Goal: Task Accomplishment & Management: Complete application form

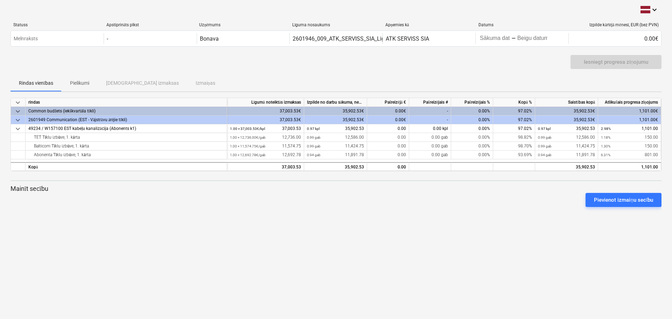
click at [280, 229] on div "keyboard_arrow_down Statuss Apstiprināts plkst Uzņēmums Līguma nosaukums Apņemi…" at bounding box center [336, 159] width 672 height 319
click at [324, 266] on div "keyboard_arrow_down Statuss Apstiprināts plkst Uzņēmums Līguma nosaukums Apņemi…" at bounding box center [336, 159] width 672 height 319
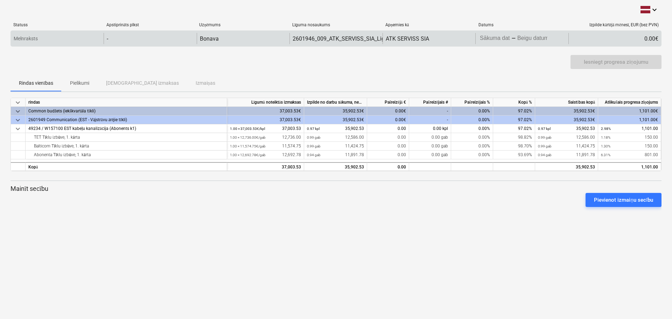
click at [505, 39] on body "keyboard_arrow_down Statuss Apstiprināts plkst Uzņēmums Līguma nosaukums Apņemi…" at bounding box center [336, 159] width 672 height 319
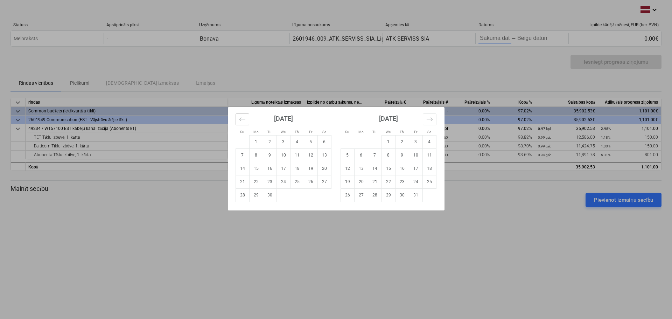
click at [242, 118] on icon "Move backward to switch to the previous month." at bounding box center [242, 119] width 7 height 7
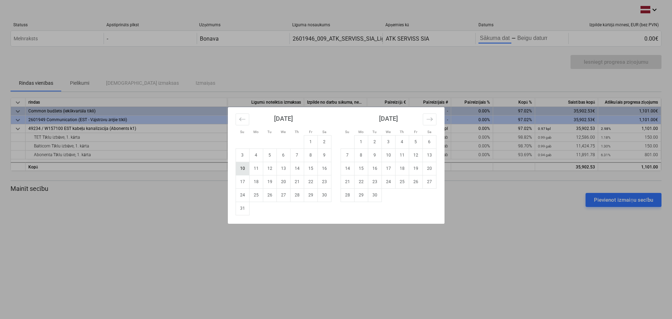
click at [242, 171] on td "10" at bounding box center [243, 168] width 14 height 13
type input "[DATE]"
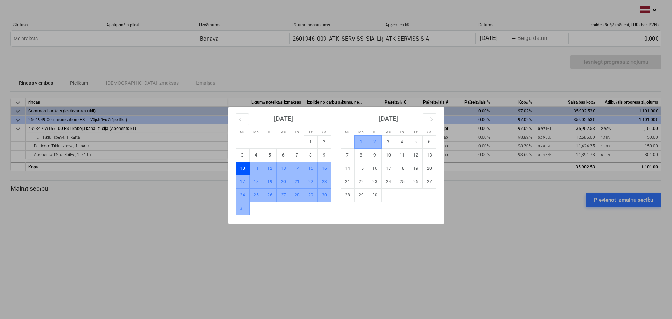
click at [372, 142] on td "2" at bounding box center [375, 141] width 14 height 13
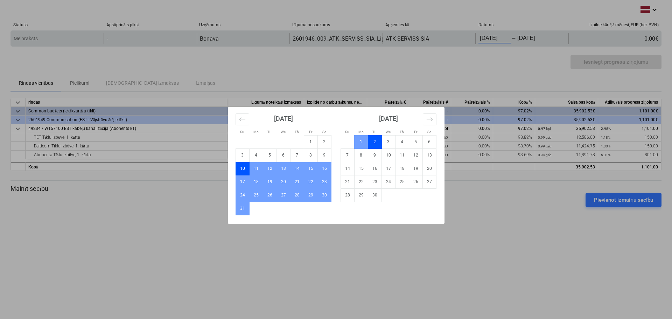
click at [491, 34] on body "keyboard_arrow_down Statuss Apstiprināts plkst Uzņēmums Līguma nosaukums Apņemi…" at bounding box center [336, 159] width 672 height 319
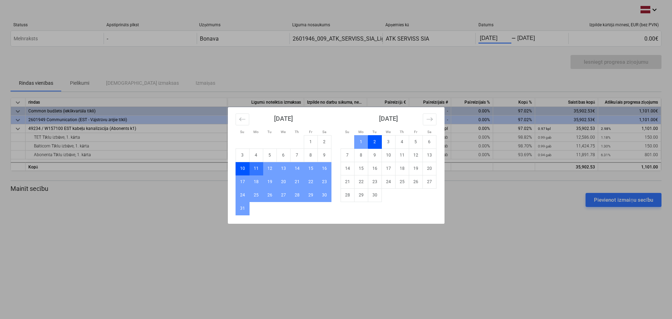
click at [259, 167] on td "11" at bounding box center [256, 168] width 14 height 13
type input "[DATE]"
click at [373, 142] on td "2" at bounding box center [375, 141] width 14 height 13
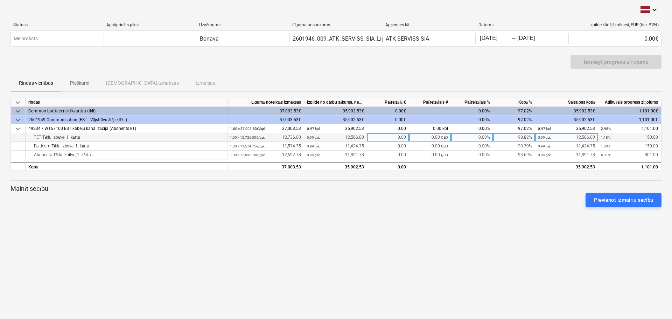
click at [393, 138] on div "0.00" at bounding box center [388, 137] width 42 height 9
type input "150"
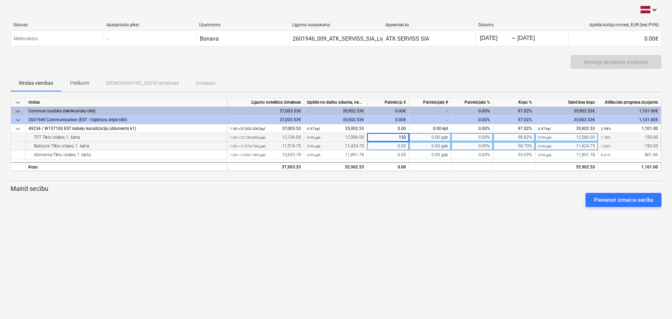
click at [401, 146] on div "0.00" at bounding box center [388, 146] width 42 height 9
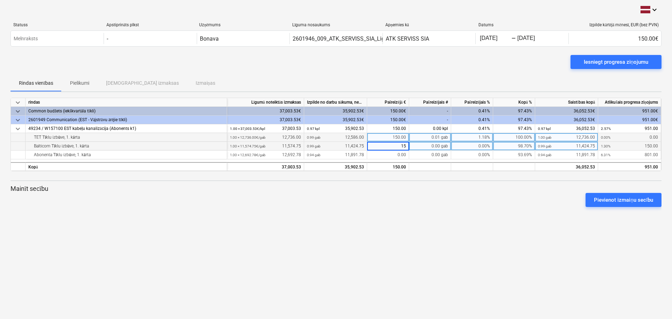
type input "150"
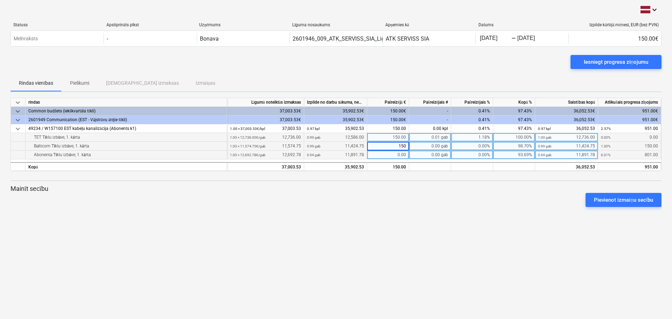
click at [390, 155] on div "0.00" at bounding box center [388, 155] width 42 height 9
type input "735"
click at [374, 229] on div "keyboard_arrow_down Statuss Apstiprināts plkst Uzņēmums Līguma nosaukums Apņemi…" at bounding box center [336, 159] width 672 height 319
click at [594, 58] on div "Iesniegt progresa ziņojumu" at bounding box center [616, 61] width 64 height 9
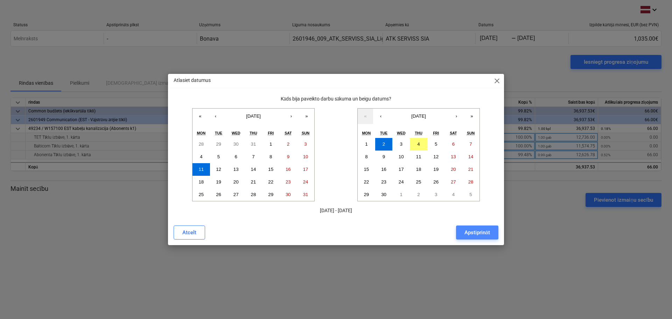
click at [479, 233] on div "Apstiprināt" at bounding box center [478, 232] width 26 height 9
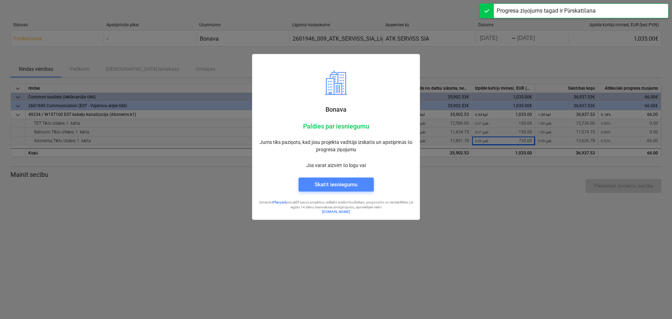
click at [353, 188] on div "Skatīt iesniegumu" at bounding box center [336, 184] width 42 height 9
